Goal: Communication & Community: Share content

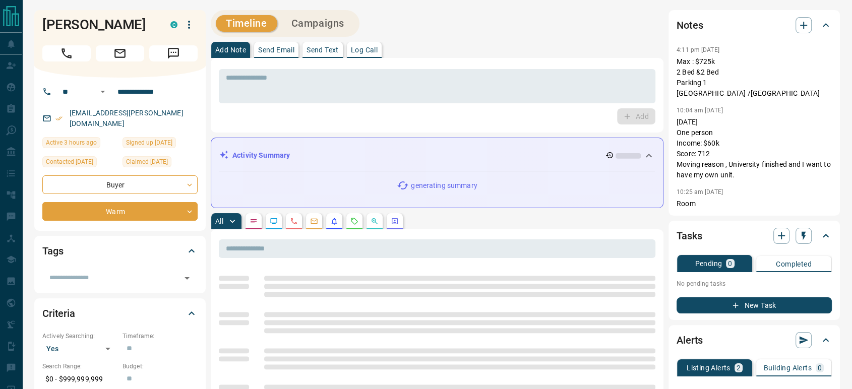
click at [176, 51] on icon "Message" at bounding box center [173, 53] width 13 height 13
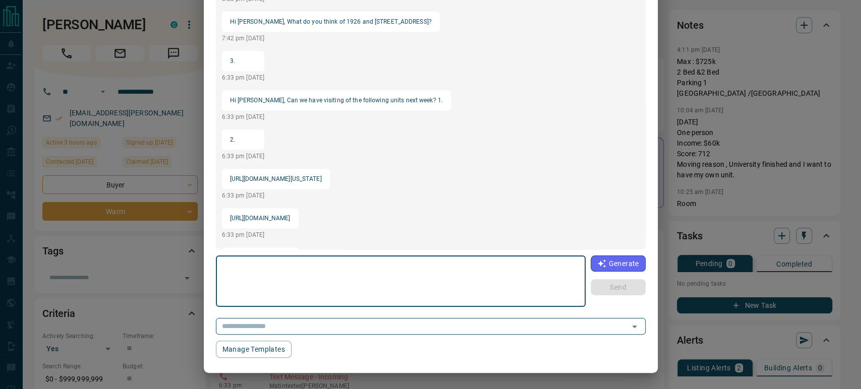
scroll to position [812, 0]
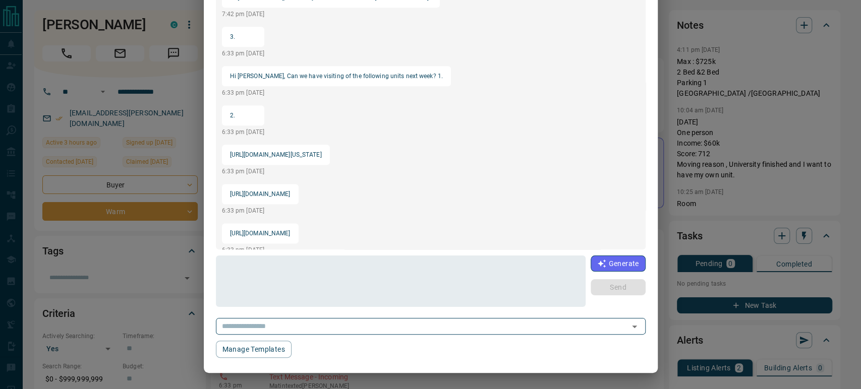
click at [282, 155] on p "[URL][DOMAIN_NAME][US_STATE]" at bounding box center [276, 155] width 92 height 12
copy p "[URL][DOMAIN_NAME][US_STATE]"
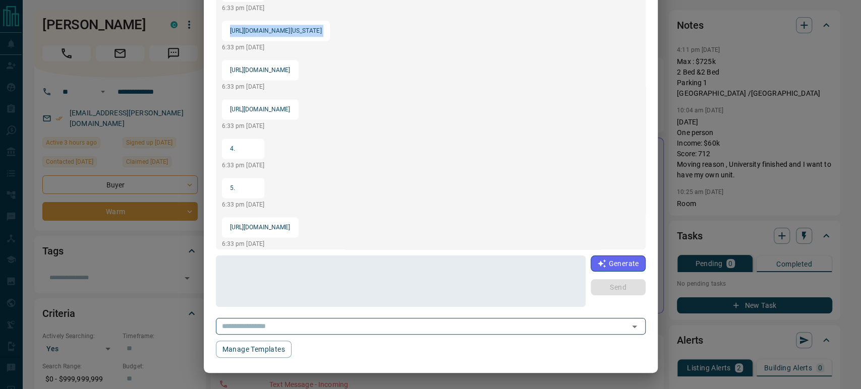
scroll to position [868, 0]
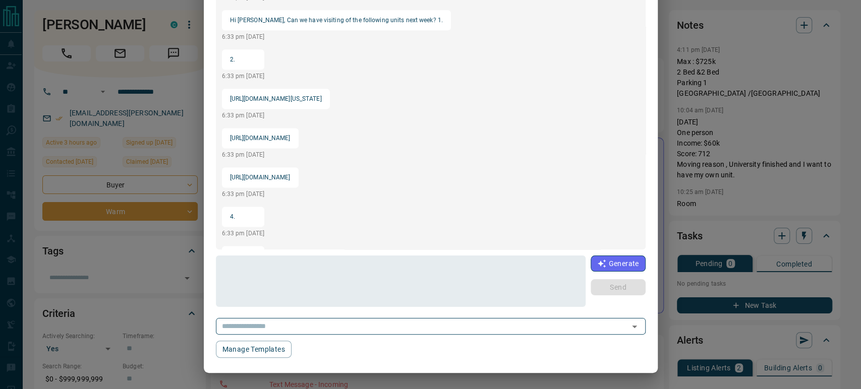
click at [290, 137] on p "[URL][DOMAIN_NAME]" at bounding box center [260, 138] width 61 height 12
copy p "[URL][DOMAIN_NAME]"
click at [290, 178] on p "[URL][DOMAIN_NAME]" at bounding box center [260, 177] width 61 height 12
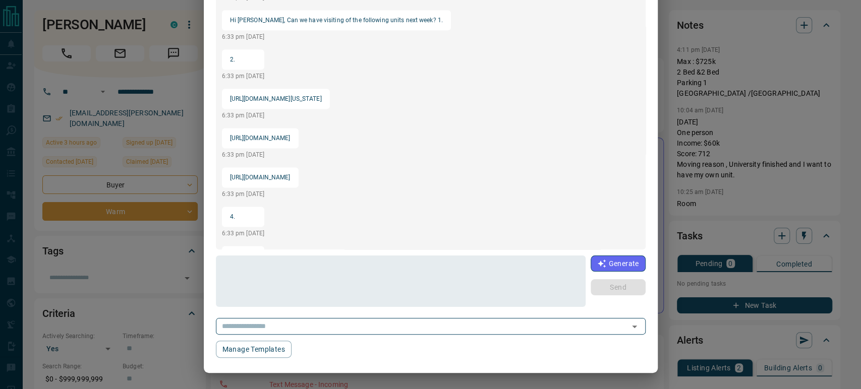
click at [290, 178] on p "[URL][DOMAIN_NAME]" at bounding box center [260, 177] width 61 height 12
copy p "[URL][DOMAIN_NAME]"
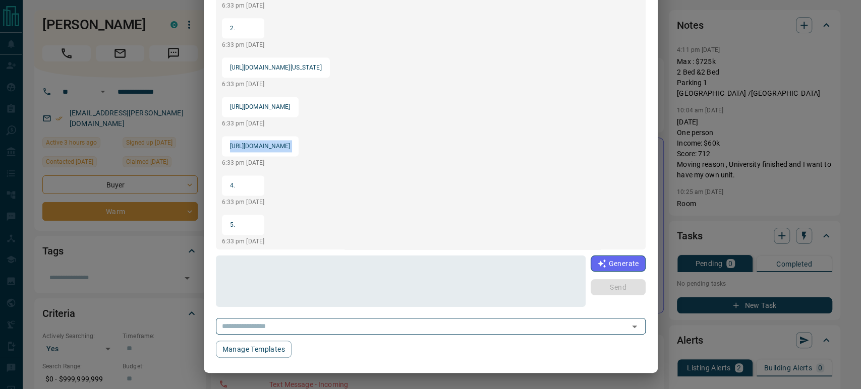
scroll to position [924, 0]
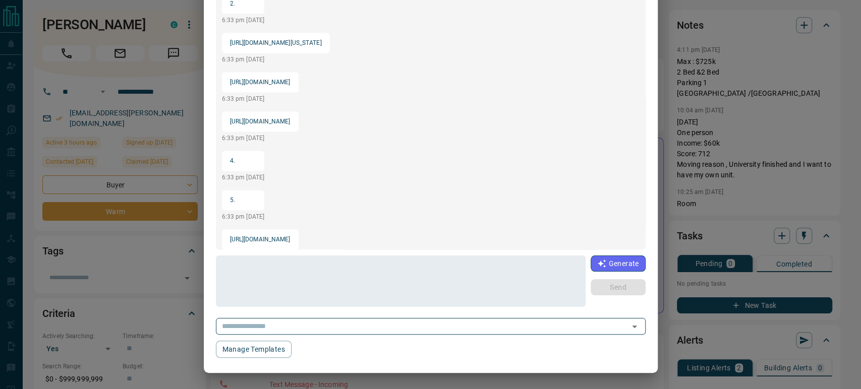
click at [290, 238] on p "[URL][DOMAIN_NAME]" at bounding box center [260, 239] width 61 height 12
copy p "[URL][DOMAIN_NAME]"
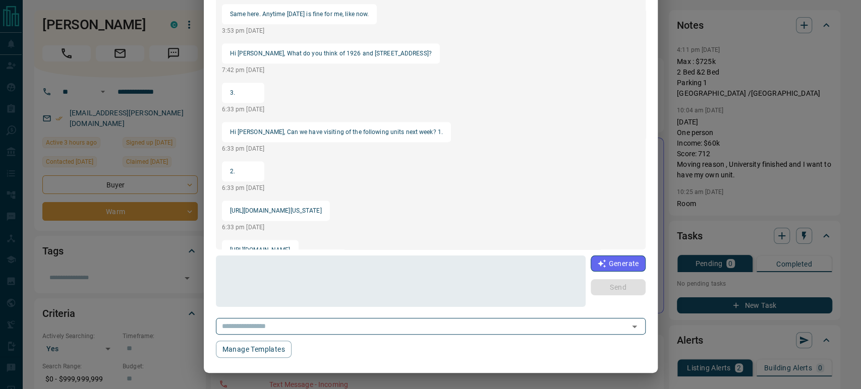
scroll to position [980, 0]
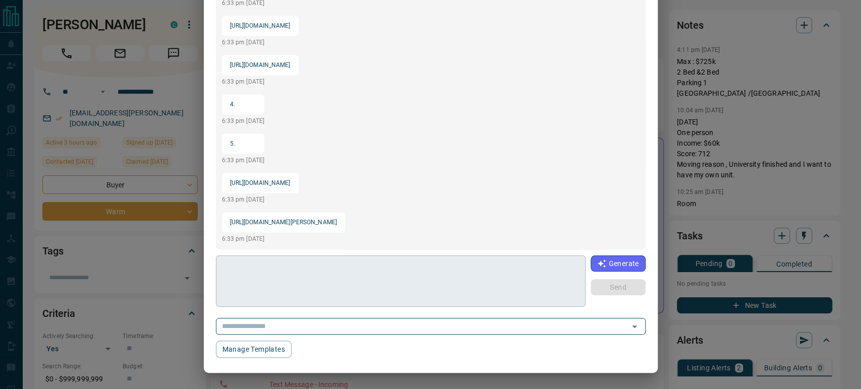
click at [352, 288] on textarea at bounding box center [401, 281] width 356 height 43
click at [285, 185] on p "[URL][DOMAIN_NAME]" at bounding box center [260, 183] width 61 height 12
copy p "[URL][DOMAIN_NAME]"
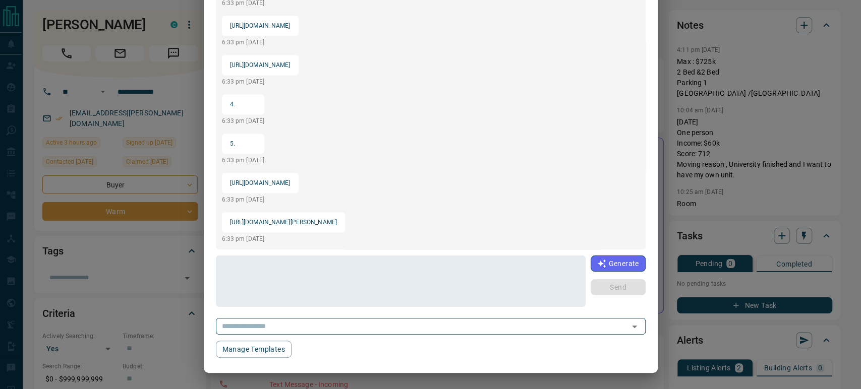
click at [308, 224] on p "[URL][DOMAIN_NAME][PERSON_NAME]" at bounding box center [283, 222] width 107 height 12
copy p "[URL][DOMAIN_NAME][PERSON_NAME]"
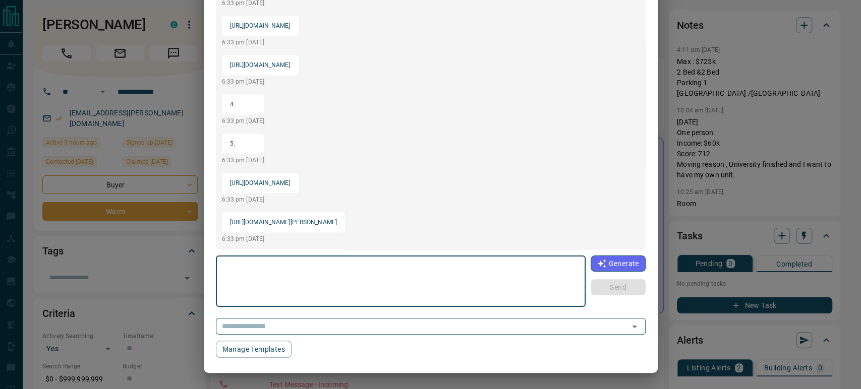
click at [275, 275] on textarea at bounding box center [401, 281] width 356 height 43
click at [290, 264] on textarea "**********" at bounding box center [401, 281] width 357 height 43
drag, startPoint x: 354, startPoint y: 284, endPoint x: 215, endPoint y: 256, distance: 141.9
click at [216, 256] on div "**********" at bounding box center [401, 281] width 370 height 51
paste textarea "**********"
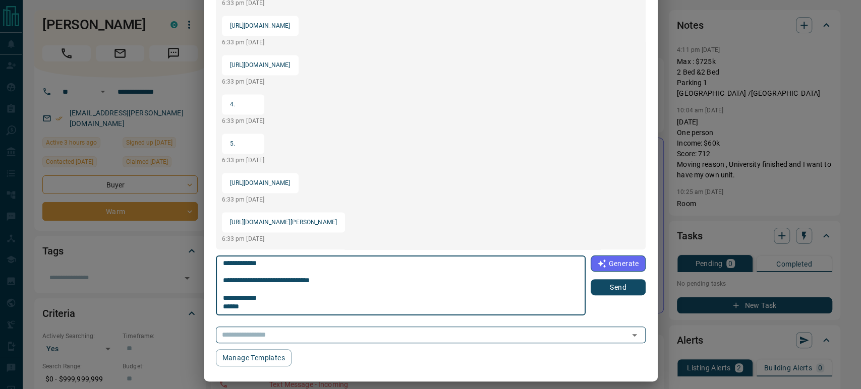
scroll to position [9, 0]
type textarea "**********"
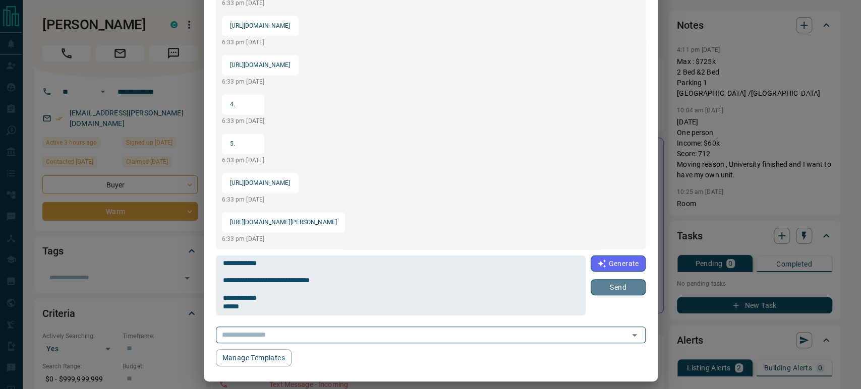
click at [616, 291] on button "Send" at bounding box center [617, 287] width 54 height 16
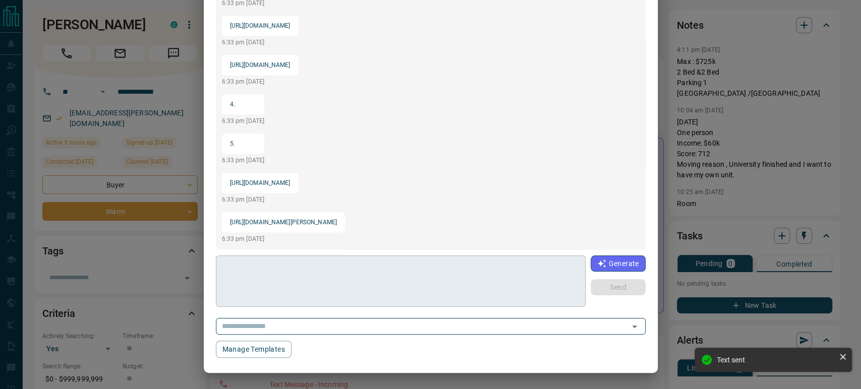
scroll to position [60, 0]
